Goal: Find specific page/section: Find specific page/section

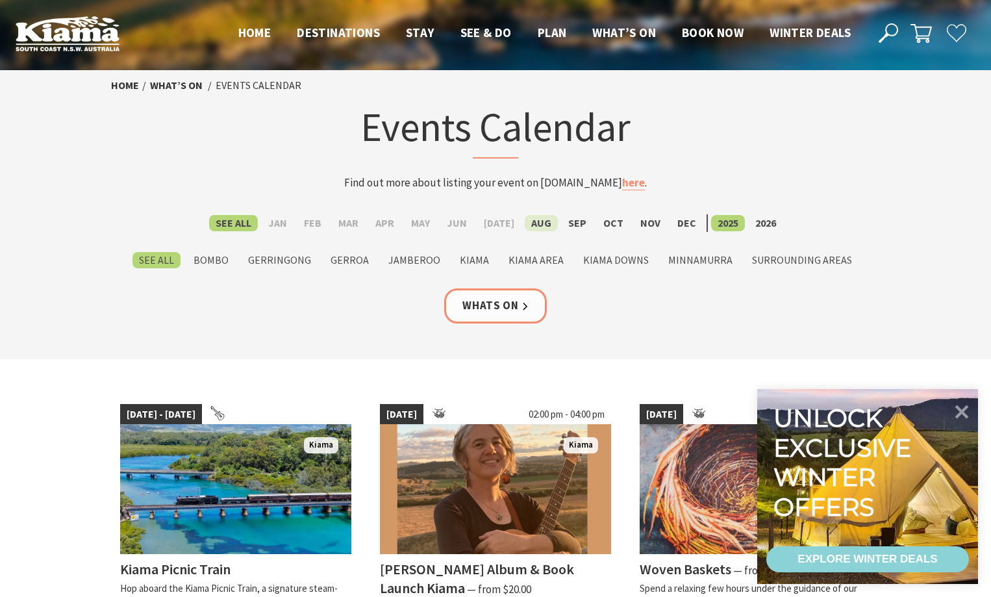
click at [535, 220] on label "Aug" at bounding box center [541, 223] width 33 height 16
click at [0, 0] on input "Aug" at bounding box center [0, 0] width 0 height 0
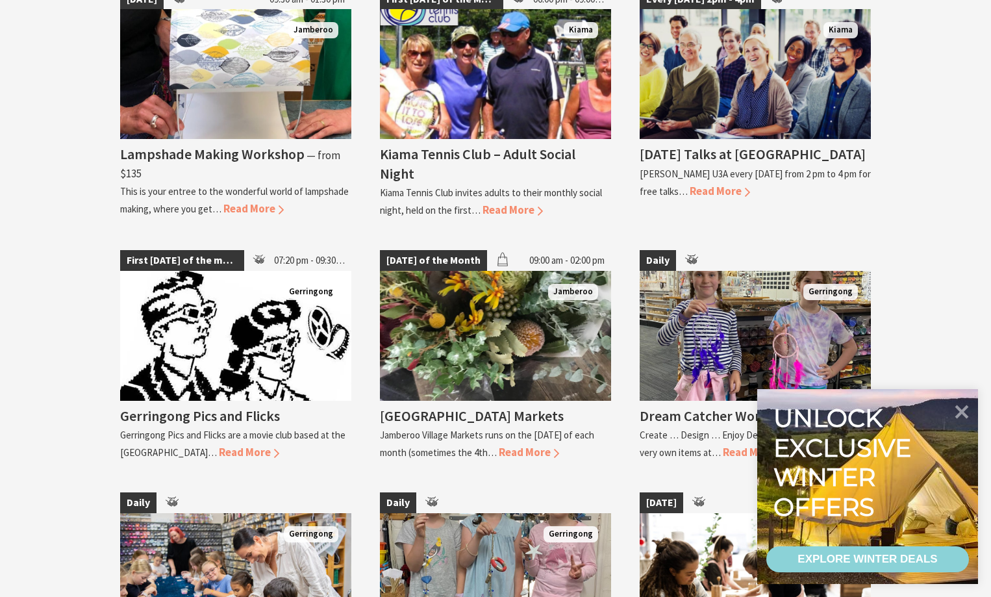
scroll to position [1984, 0]
